Goal: Transaction & Acquisition: Purchase product/service

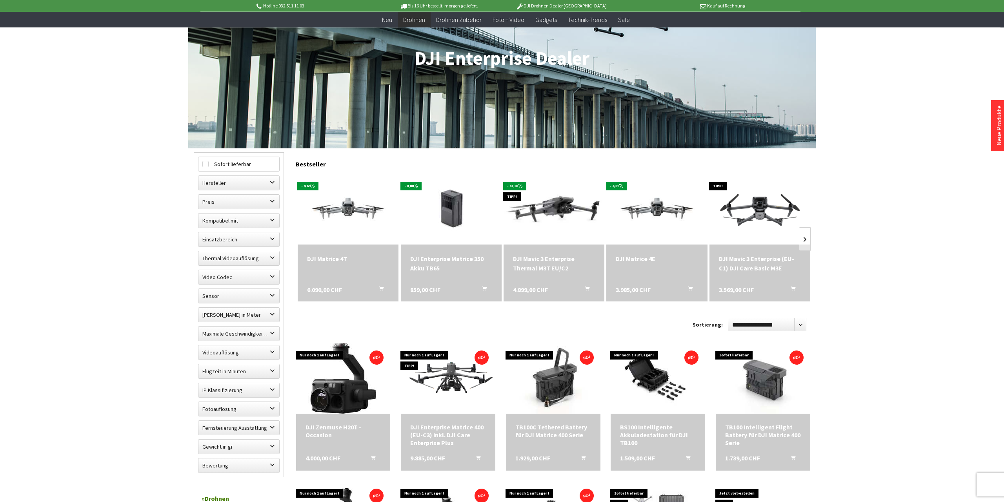
scroll to position [122, 0]
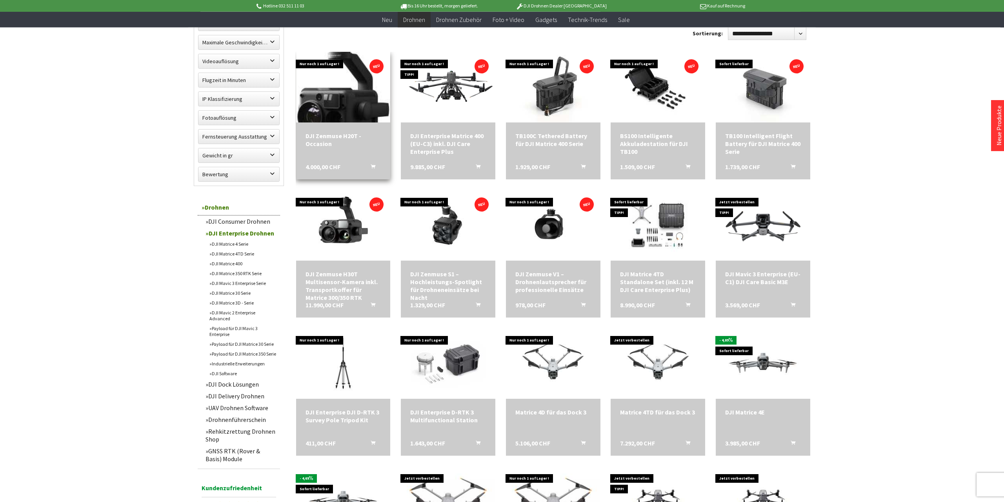
scroll to position [408, 0]
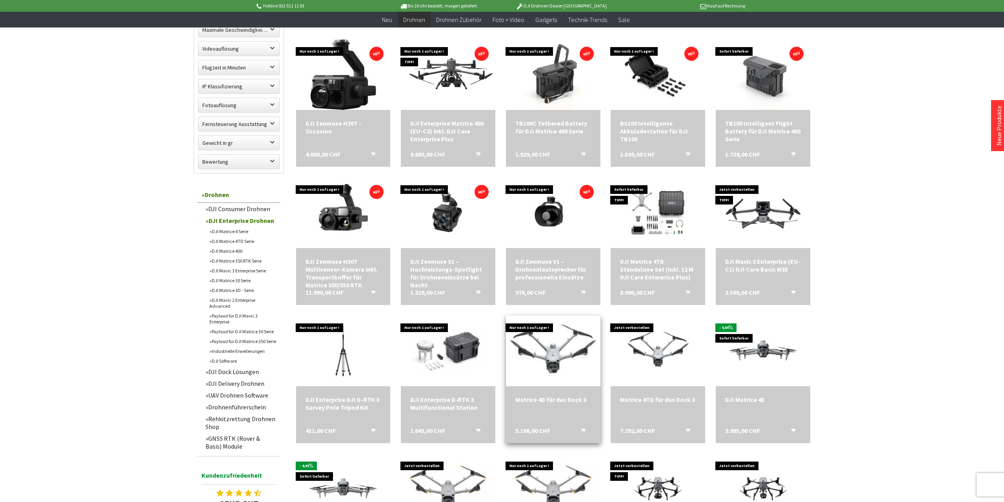
click at [514, 361] on img at bounding box center [553, 350] width 132 height 99
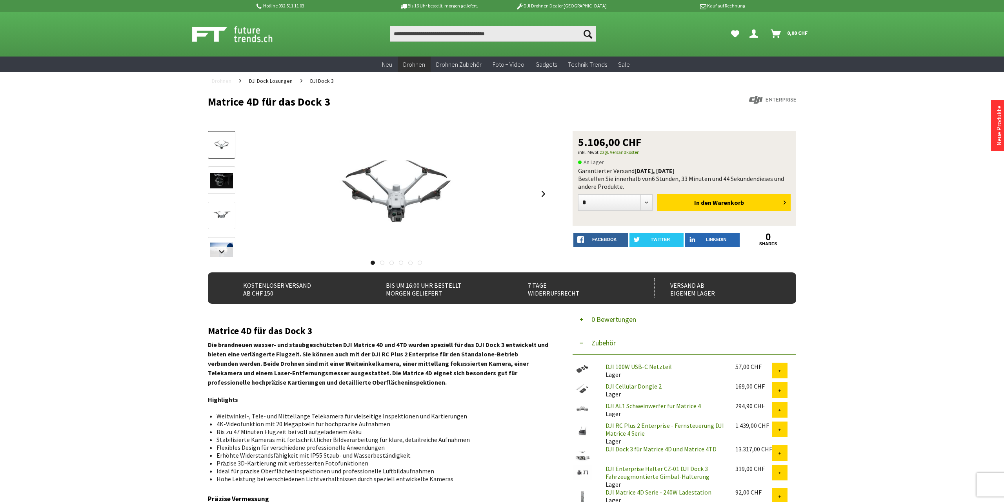
click at [226, 85] on link "Drohnen" at bounding box center [221, 80] width 27 height 17
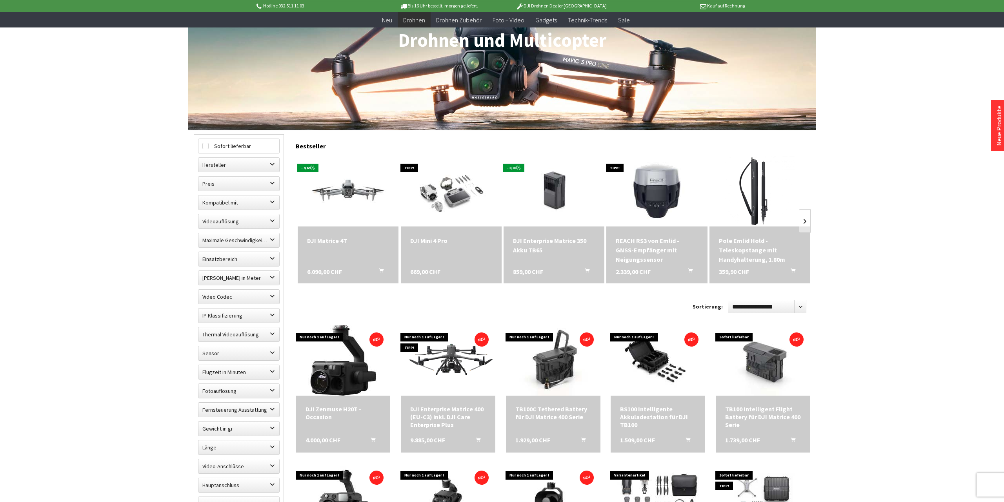
scroll to position [163, 0]
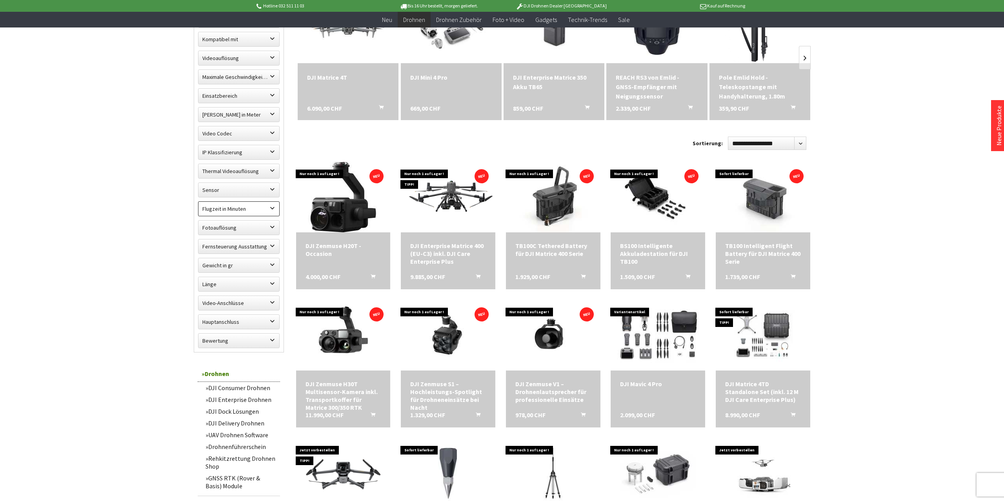
scroll to position [367, 0]
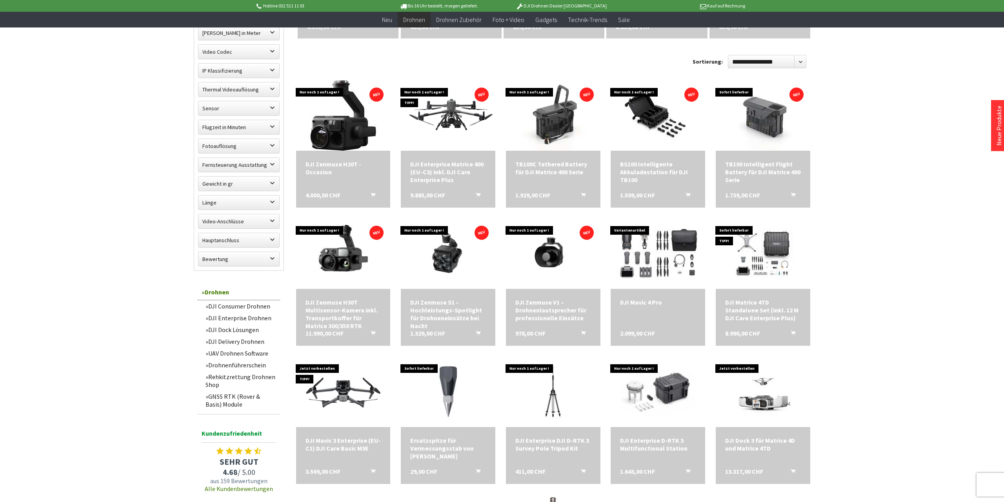
click at [237, 317] on link "DJI Enterprise Drohnen" at bounding box center [241, 318] width 78 height 12
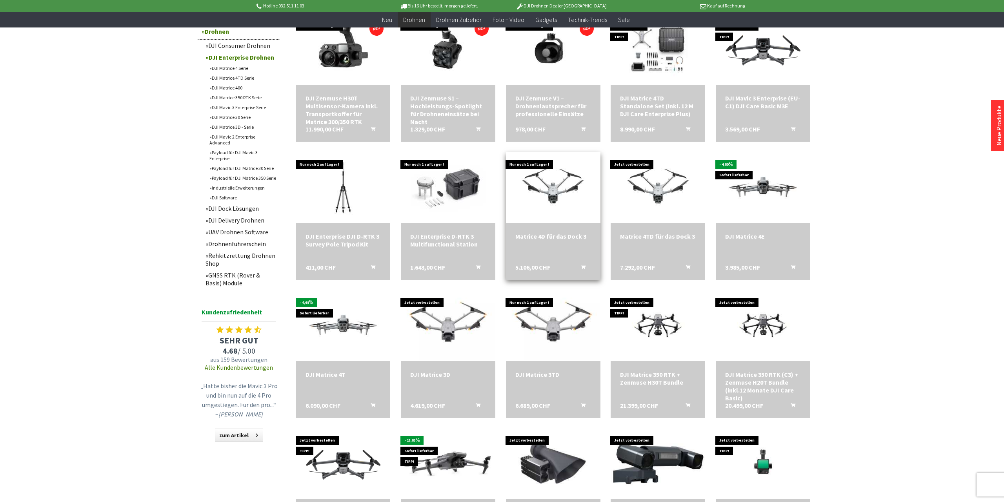
scroll to position [612, 0]
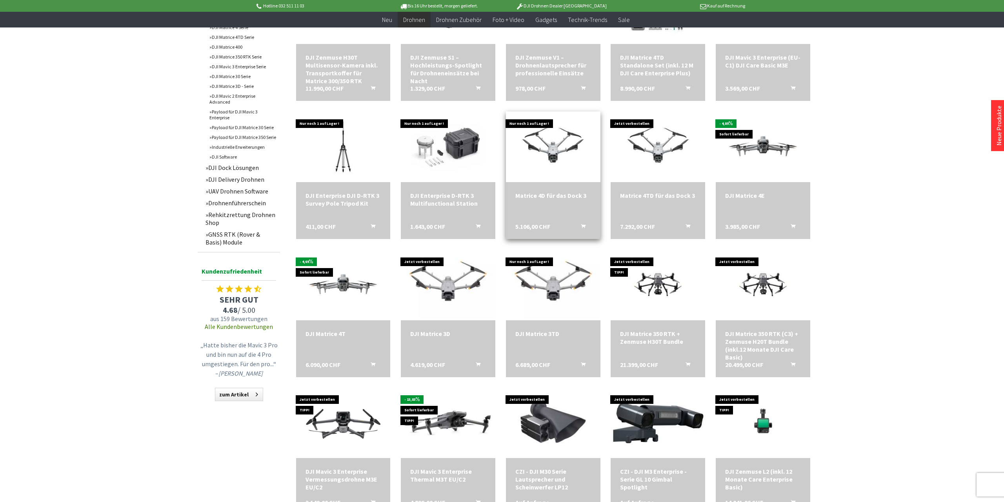
click at [588, 234] on form "In den Warenkorb" at bounding box center [591, 230] width 38 height 16
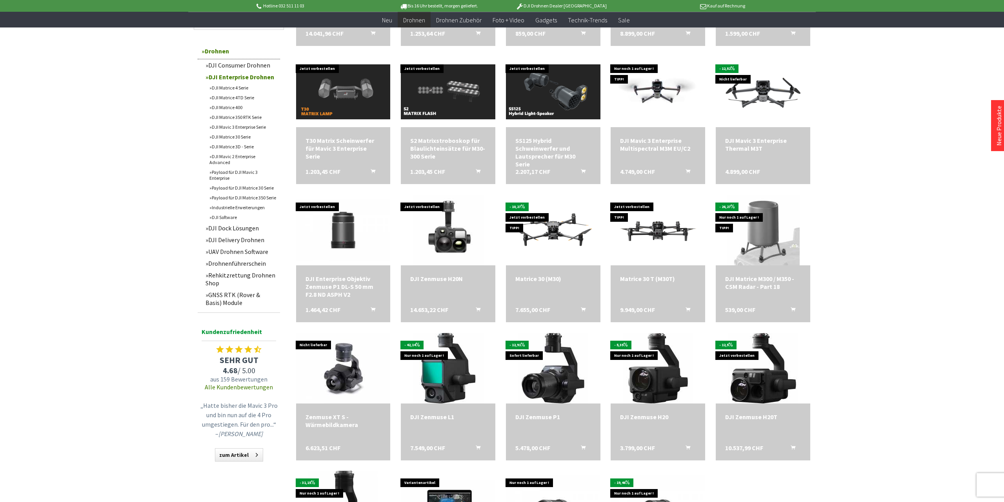
scroll to position [571, 0]
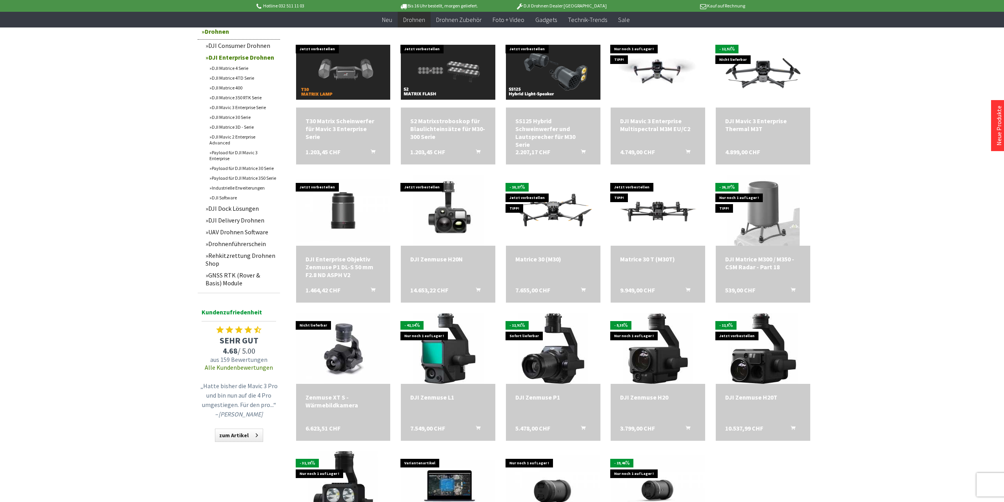
click at [233, 77] on link "DJI Matrice 4TD Serie" at bounding box center [243, 78] width 75 height 10
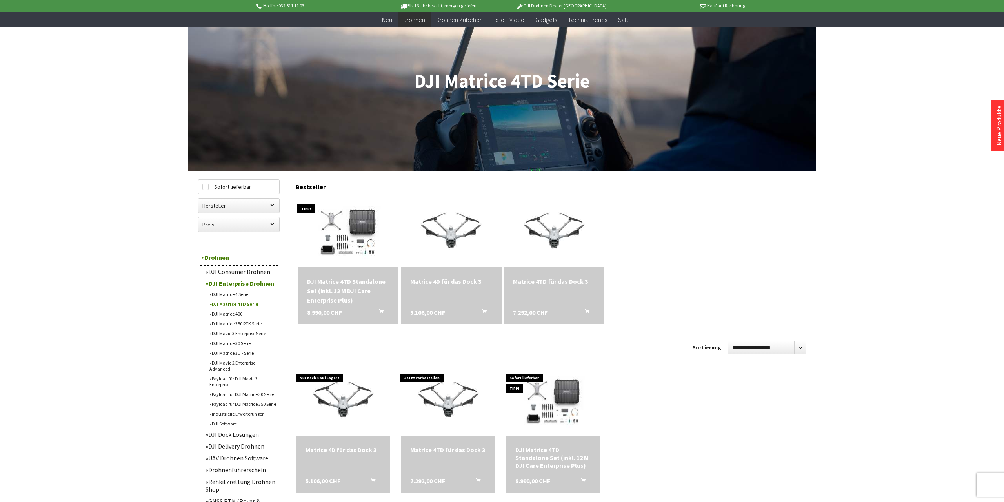
scroll to position [122, 0]
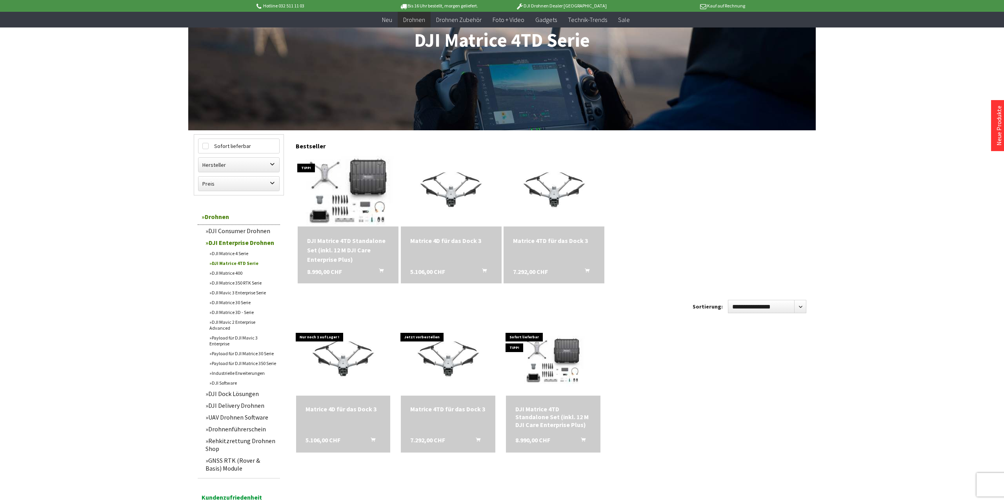
click at [331, 201] on img at bounding box center [348, 191] width 137 height 99
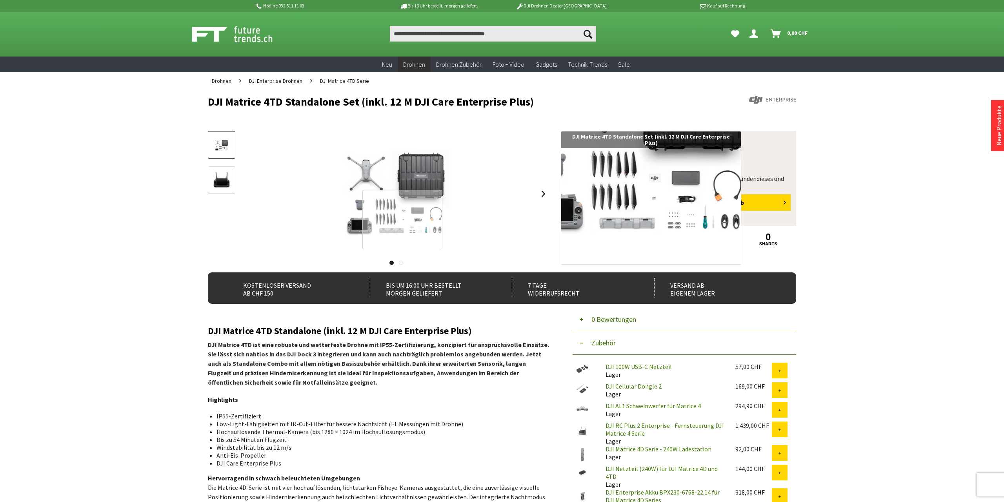
click at [403, 220] on div at bounding box center [403, 219] width 80 height 59
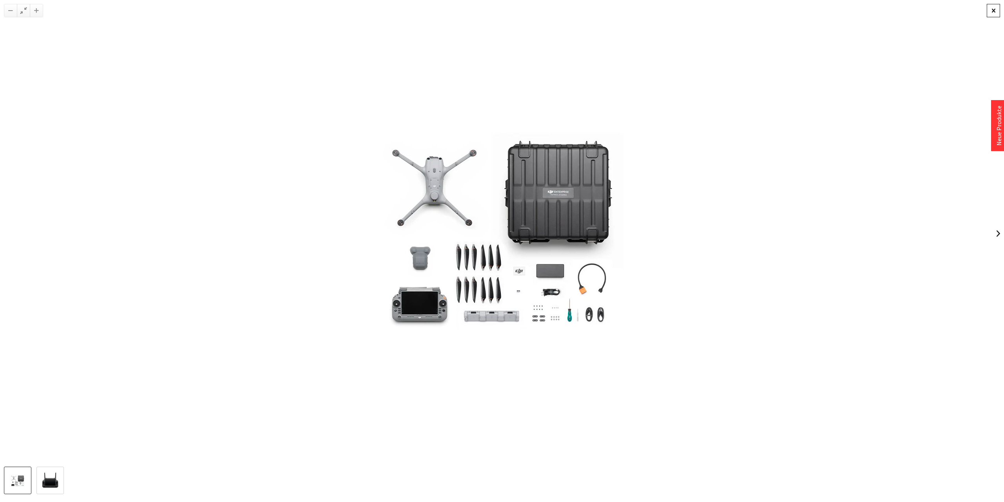
click at [995, 7] on div at bounding box center [993, 10] width 13 height 13
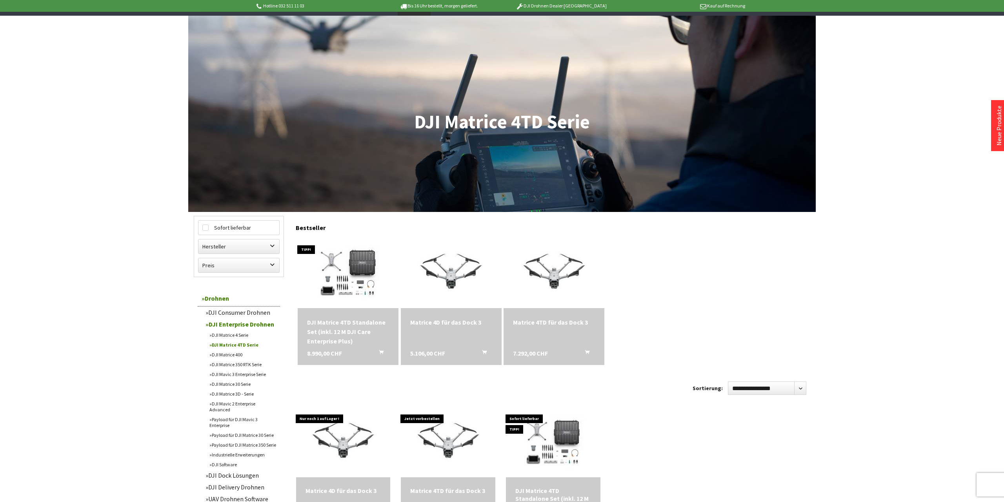
scroll to position [41, 0]
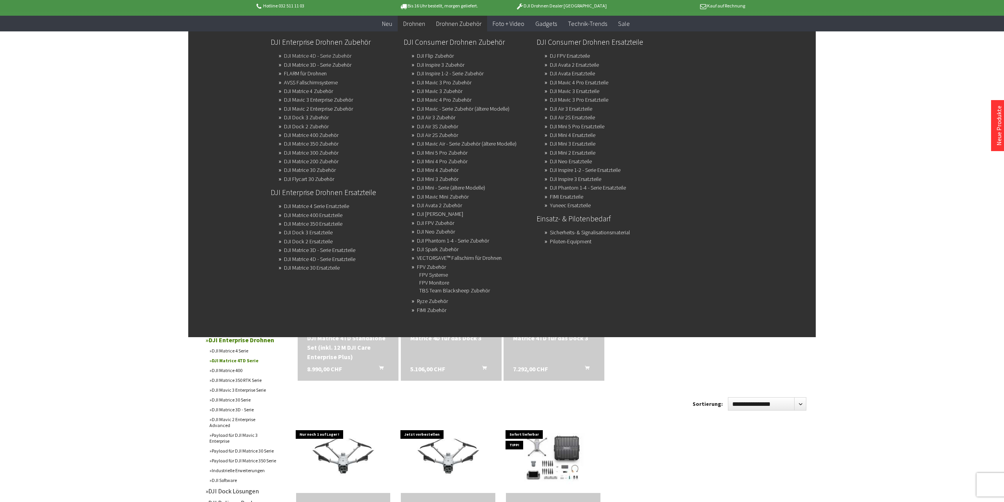
click at [343, 56] on link "DJI Matrice 4D - Serie Zubehör" at bounding box center [317, 55] width 67 height 11
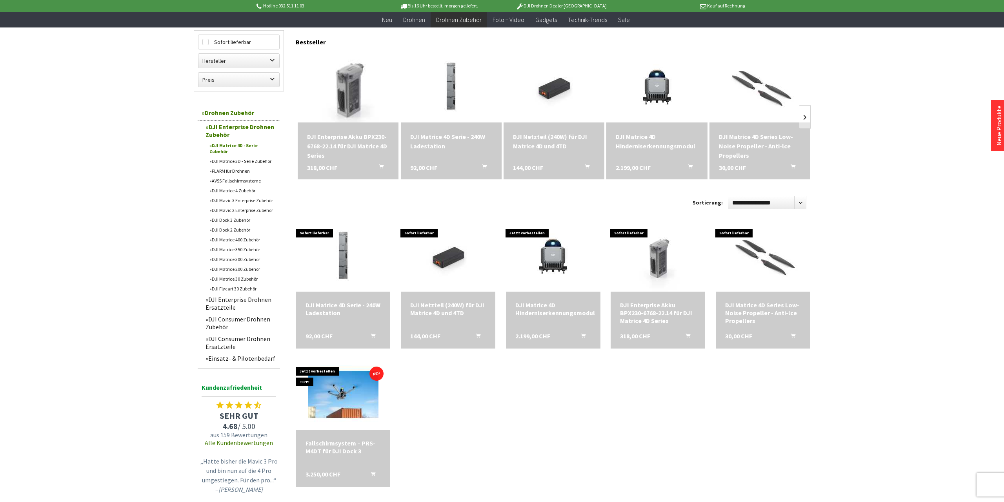
scroll to position [39, 0]
